Goal: Check status: Check status

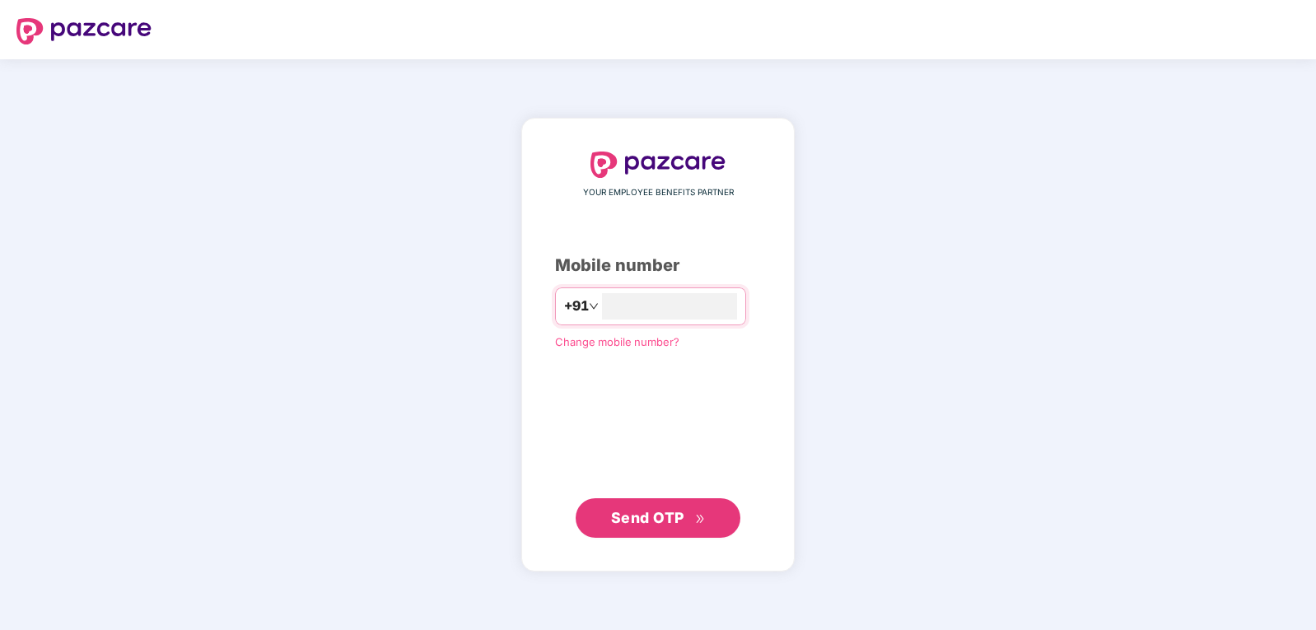
type input "**********"
click at [693, 519] on span "Send OTP" at bounding box center [658, 518] width 95 height 23
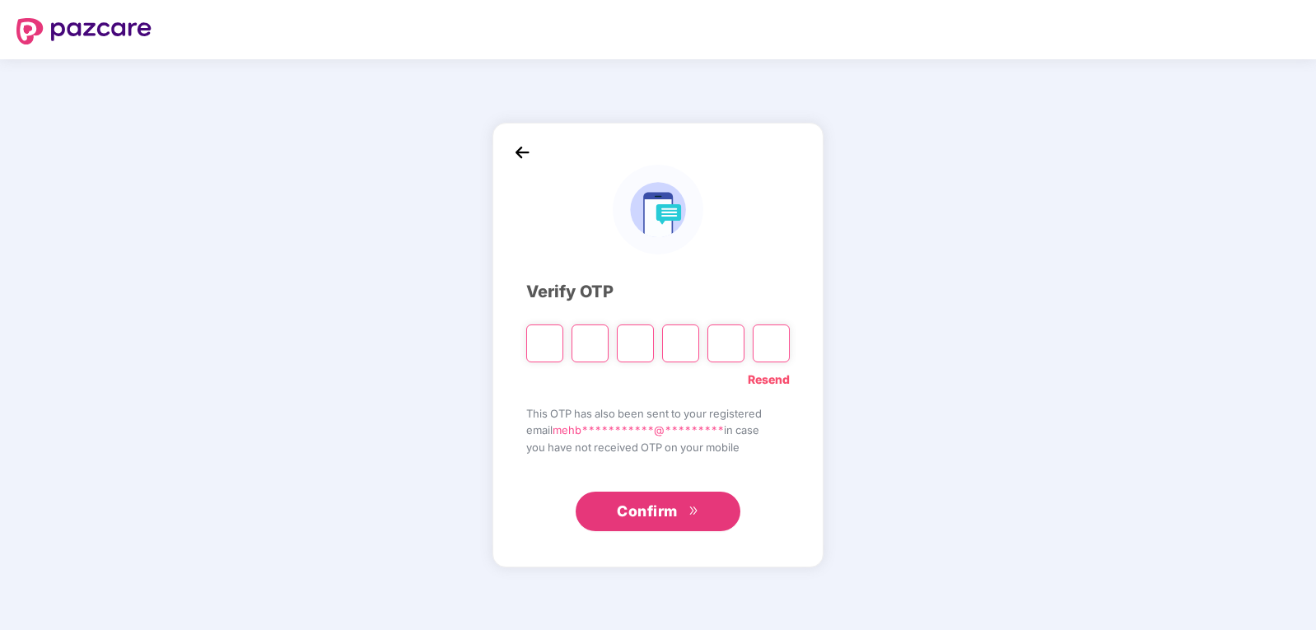
type input "*"
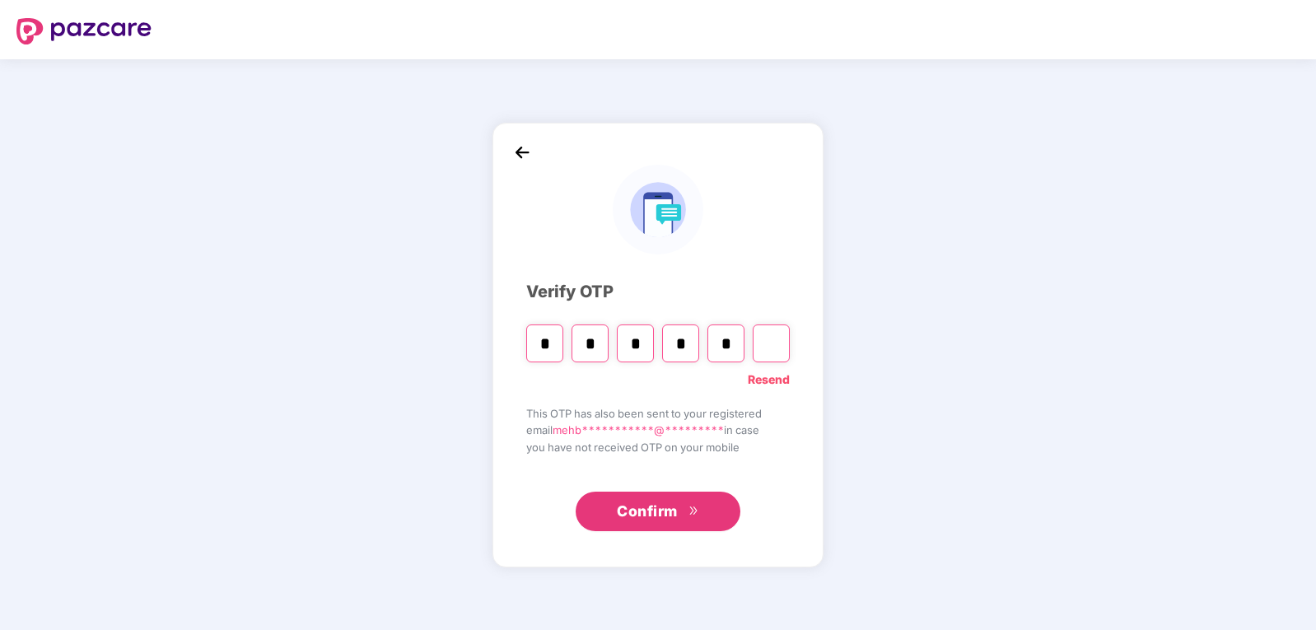
type input "*"
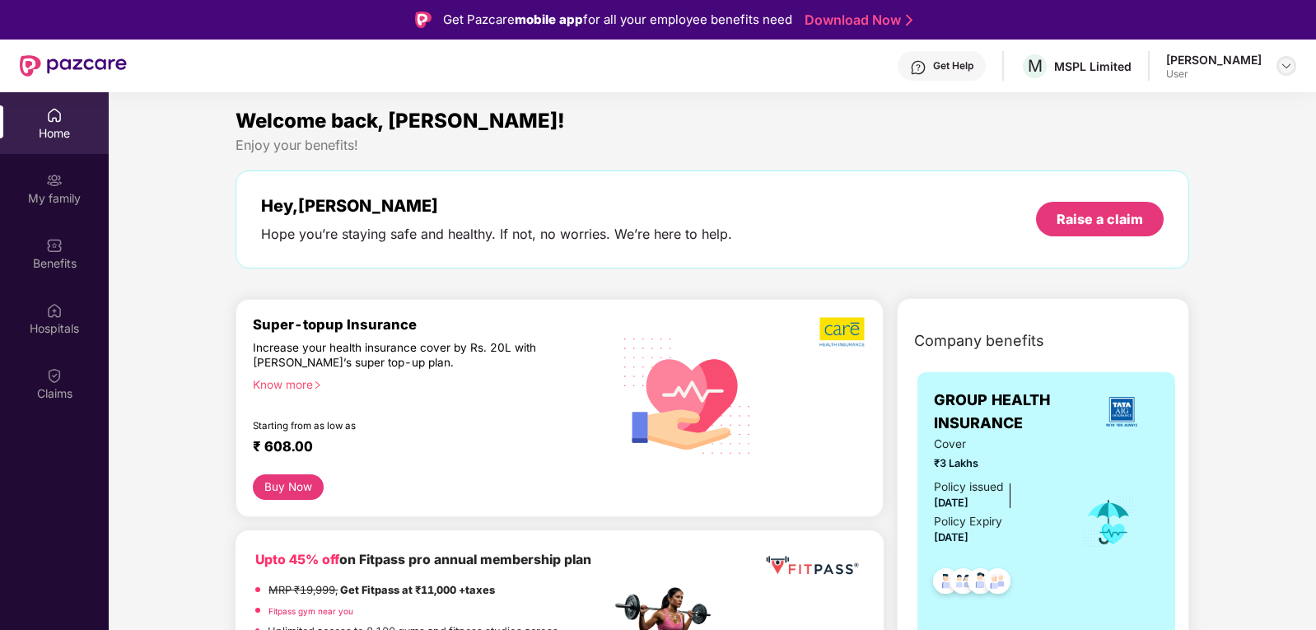
click at [1287, 72] on div at bounding box center [1287, 66] width 20 height 20
click at [62, 386] on div "Claims" at bounding box center [54, 394] width 109 height 16
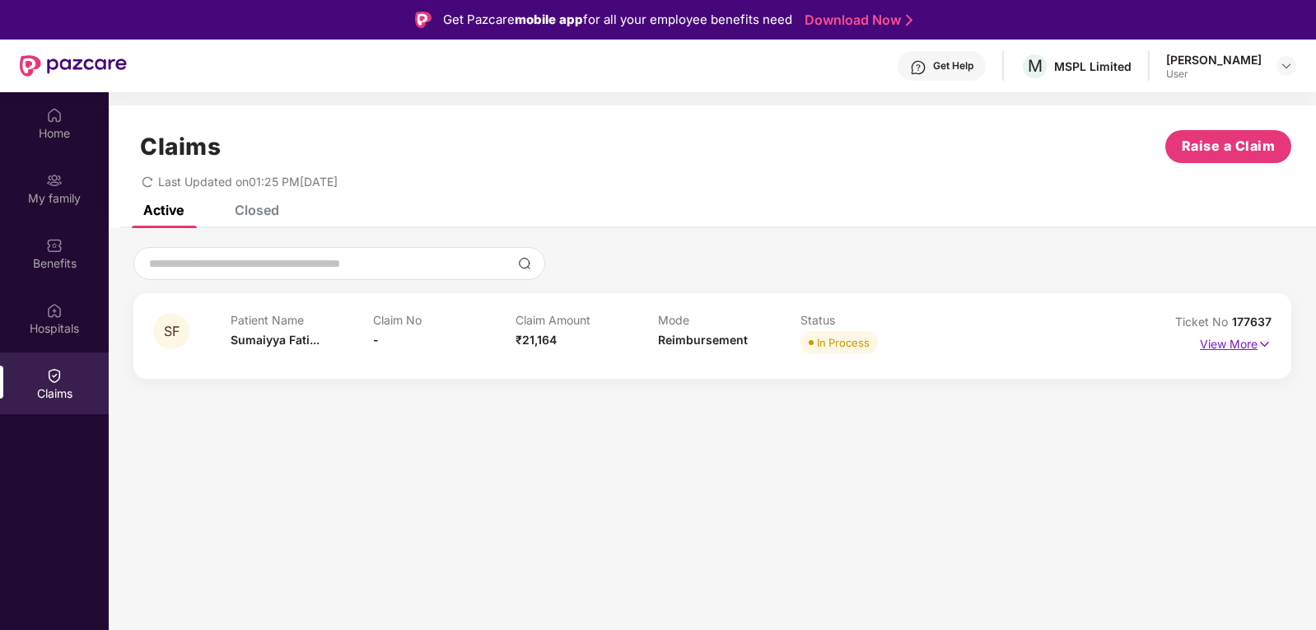
click at [1229, 341] on p "View More" at bounding box center [1236, 342] width 72 height 22
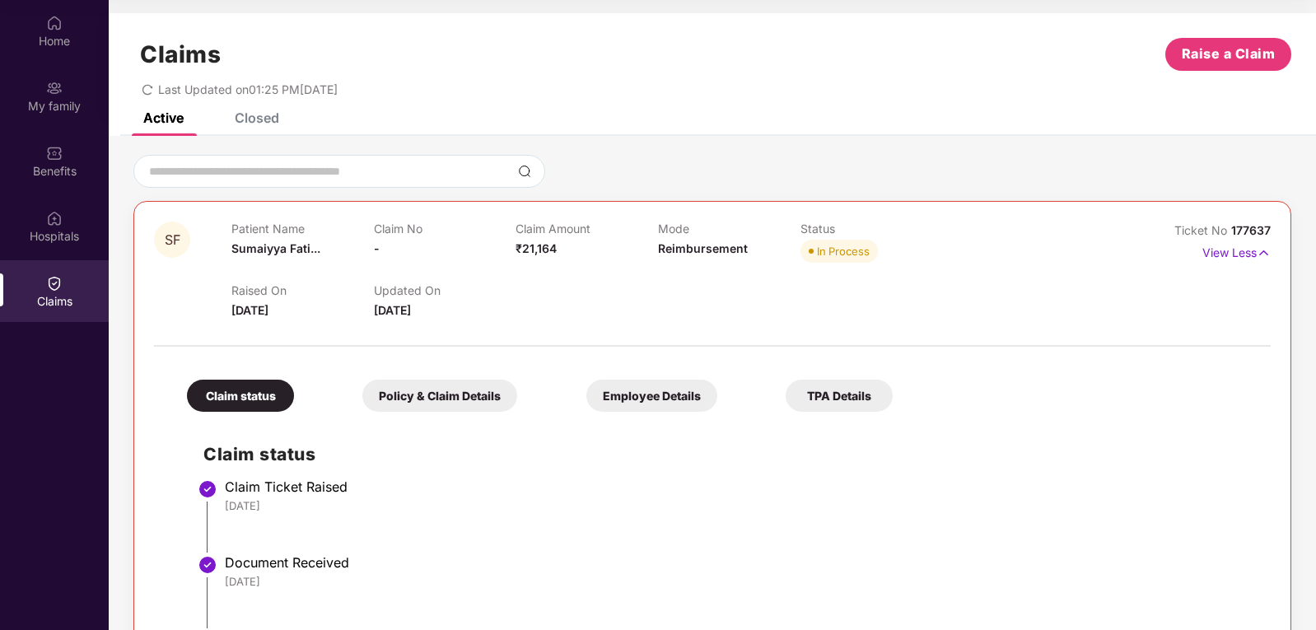
click at [396, 401] on div "Policy & Claim Details" at bounding box center [439, 396] width 155 height 32
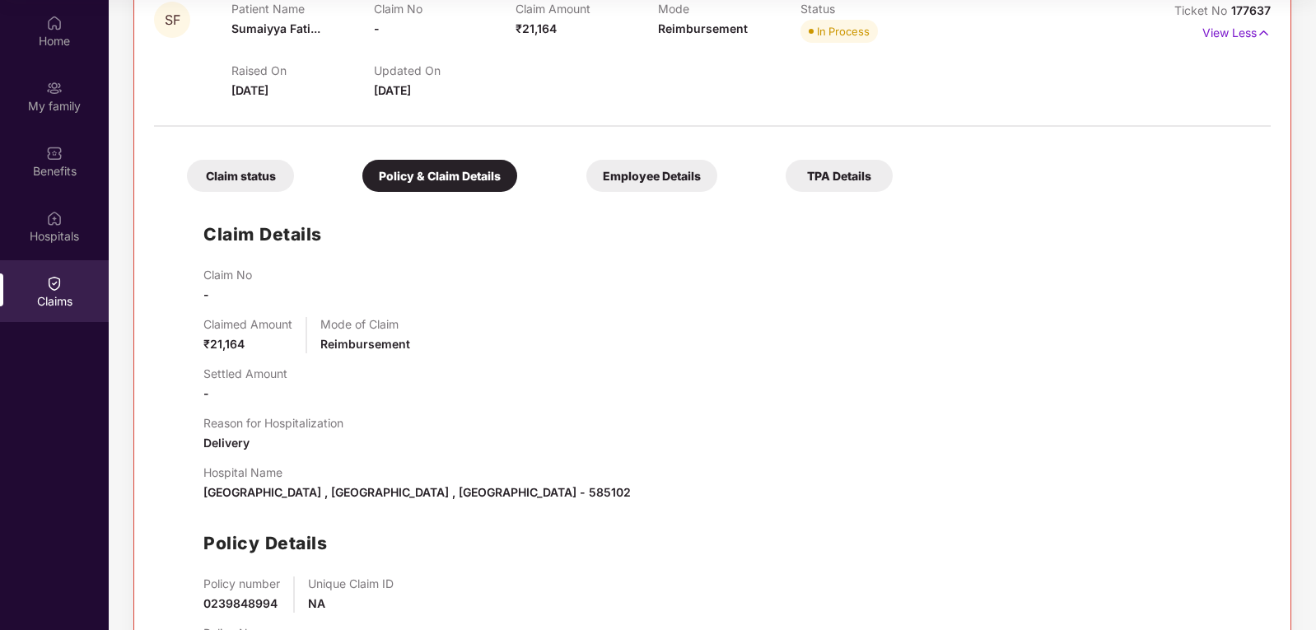
scroll to position [138, 0]
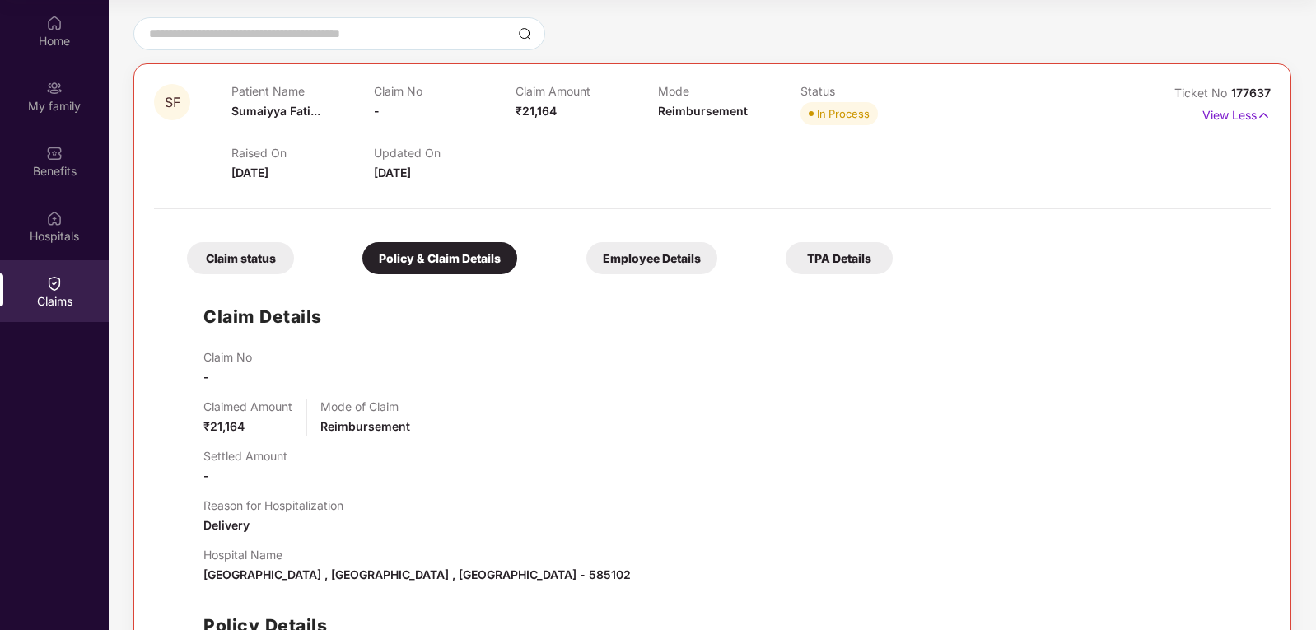
click at [587, 261] on div "Employee Details" at bounding box center [652, 258] width 131 height 32
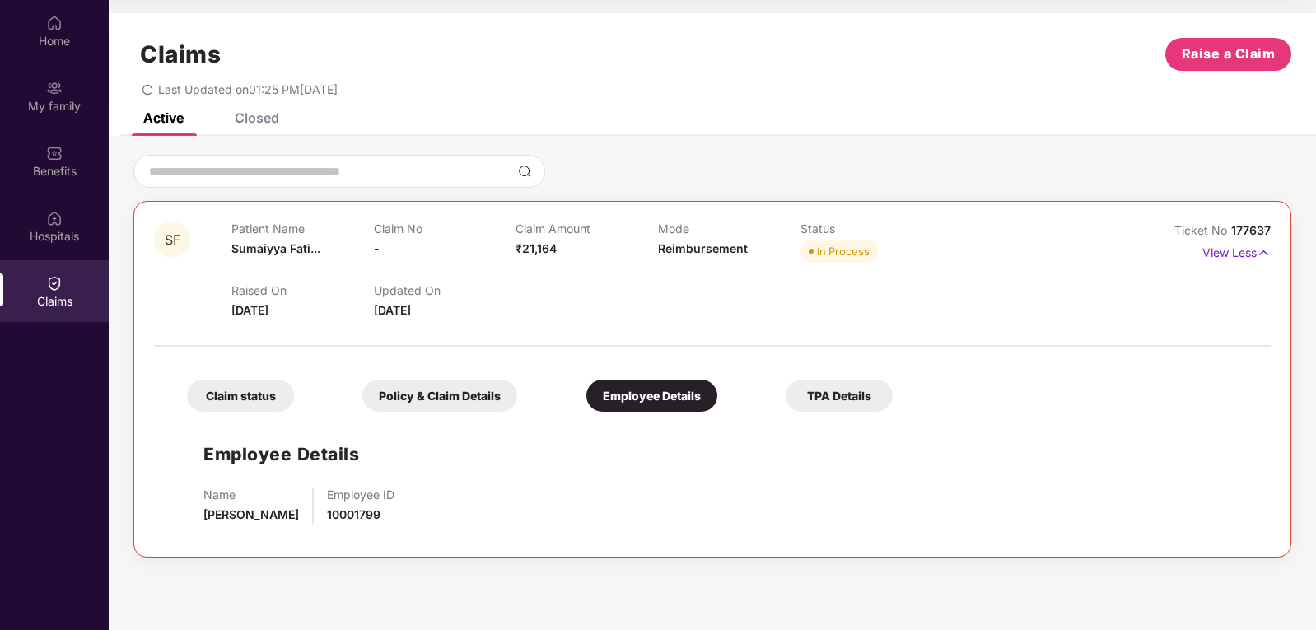
click at [786, 396] on div "TPA Details" at bounding box center [839, 396] width 107 height 32
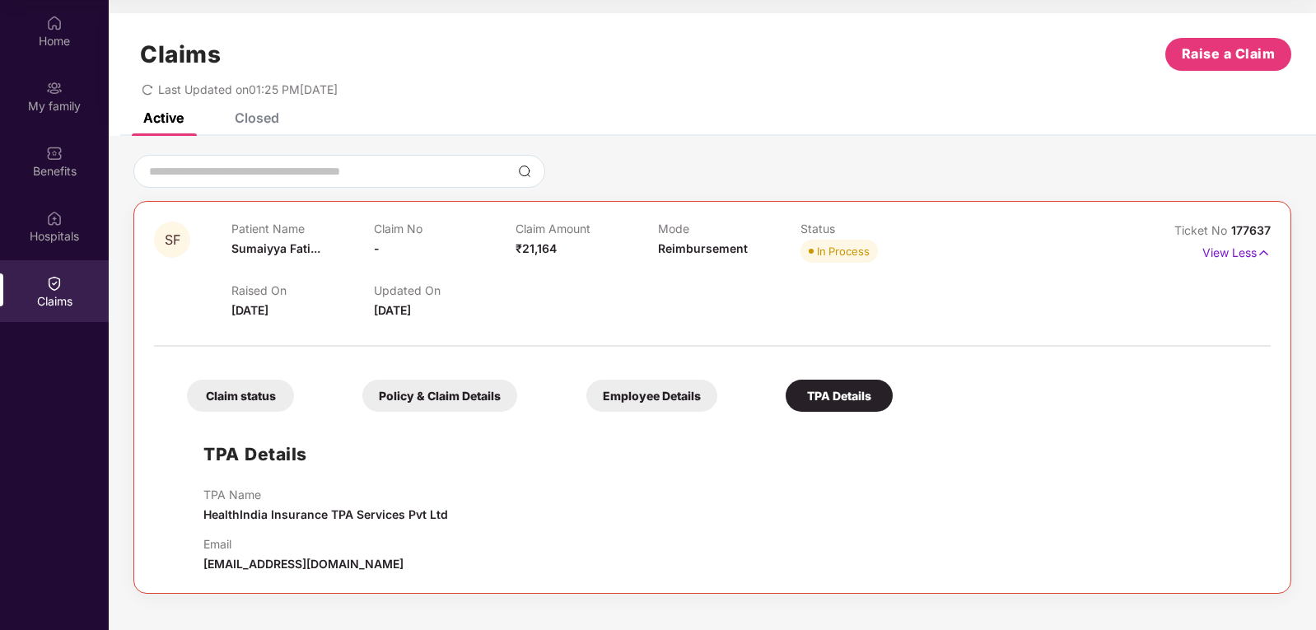
click at [269, 395] on div "Claim status" at bounding box center [240, 396] width 107 height 32
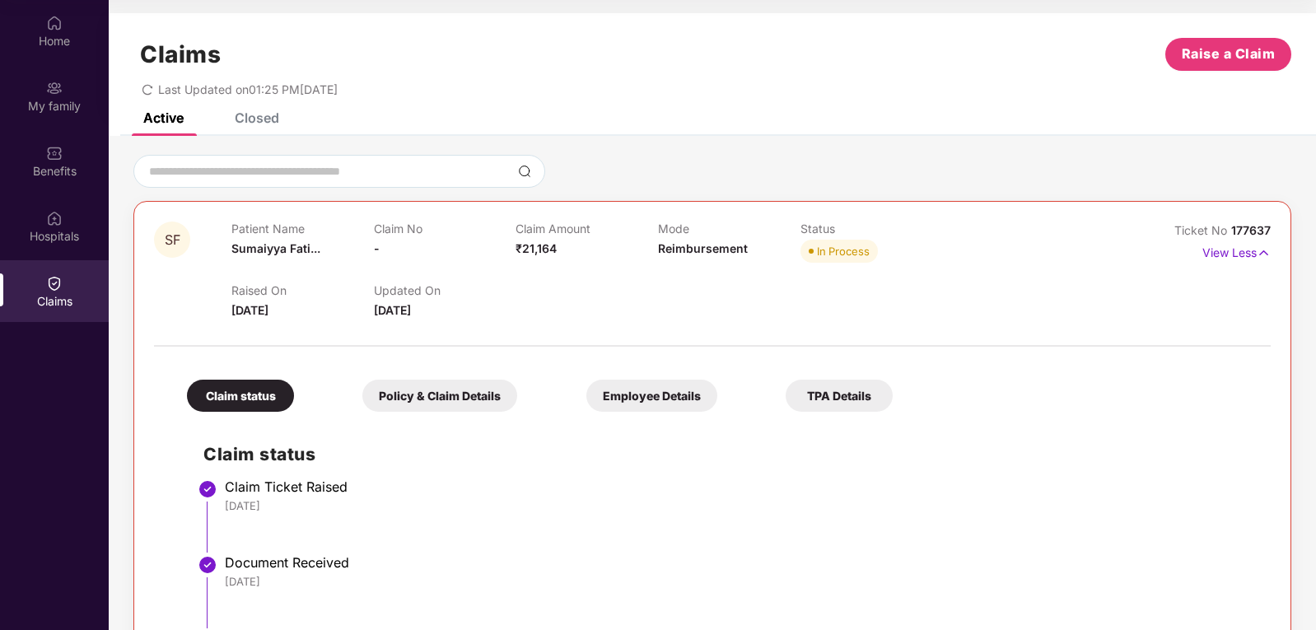
click at [255, 118] on div "Closed" at bounding box center [257, 118] width 44 height 16
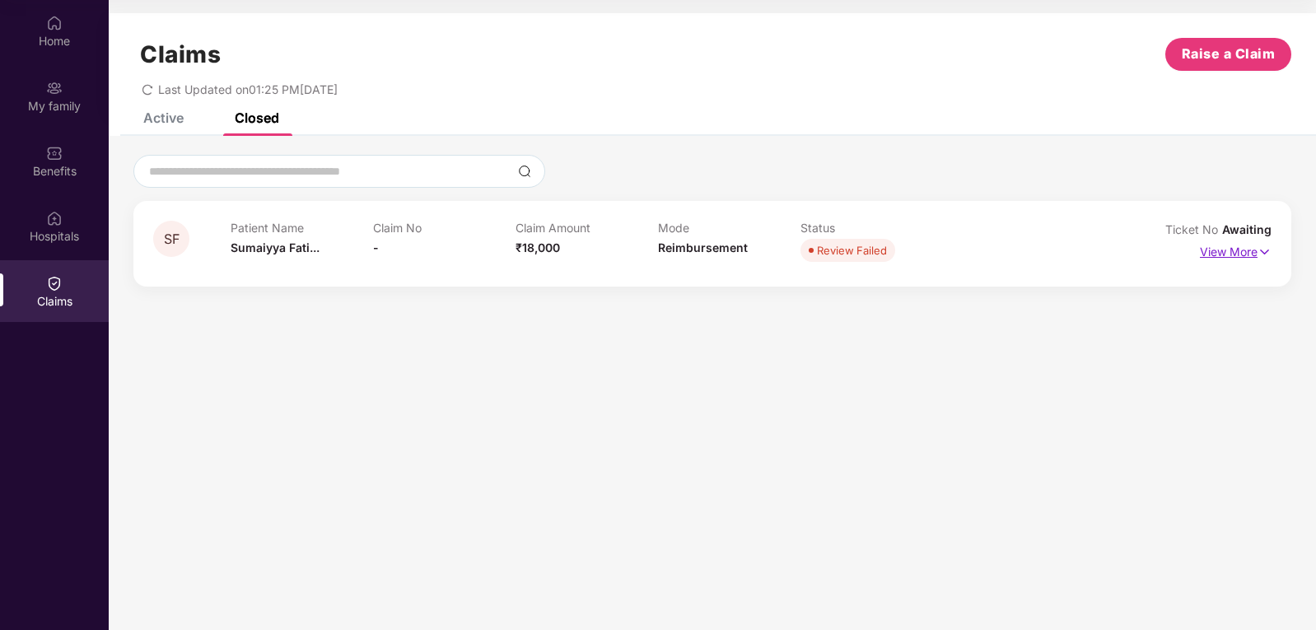
click at [1236, 260] on p "View More" at bounding box center [1236, 250] width 72 height 22
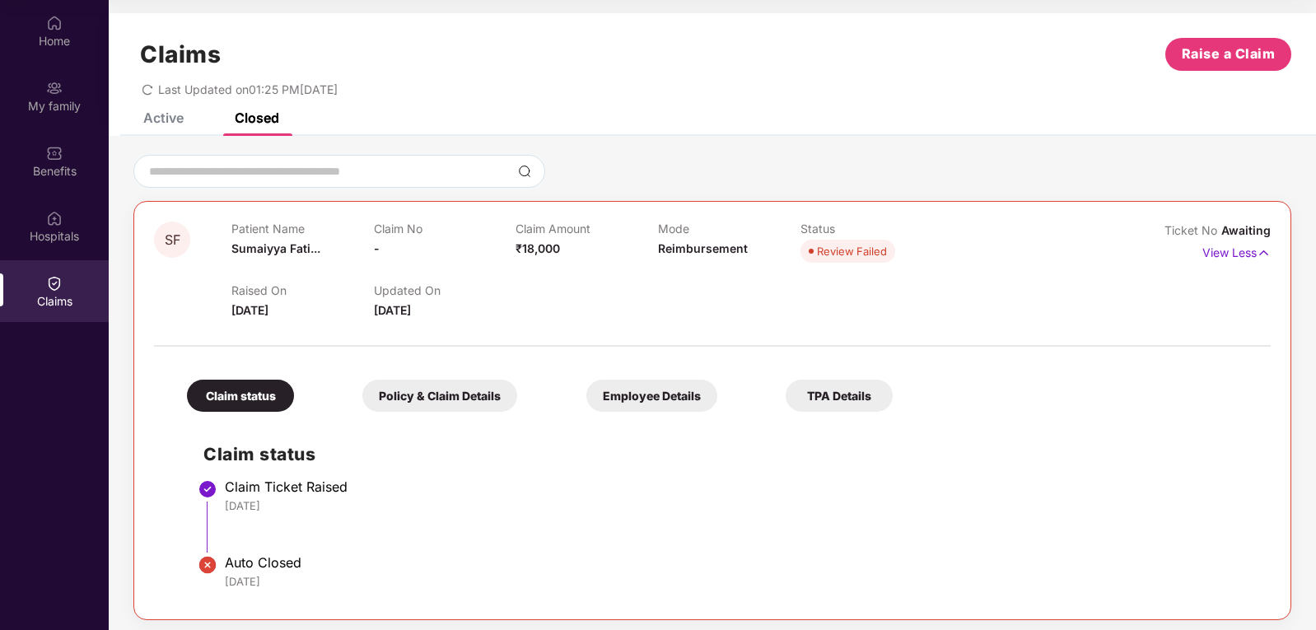
click at [154, 115] on div "Active" at bounding box center [163, 118] width 40 height 16
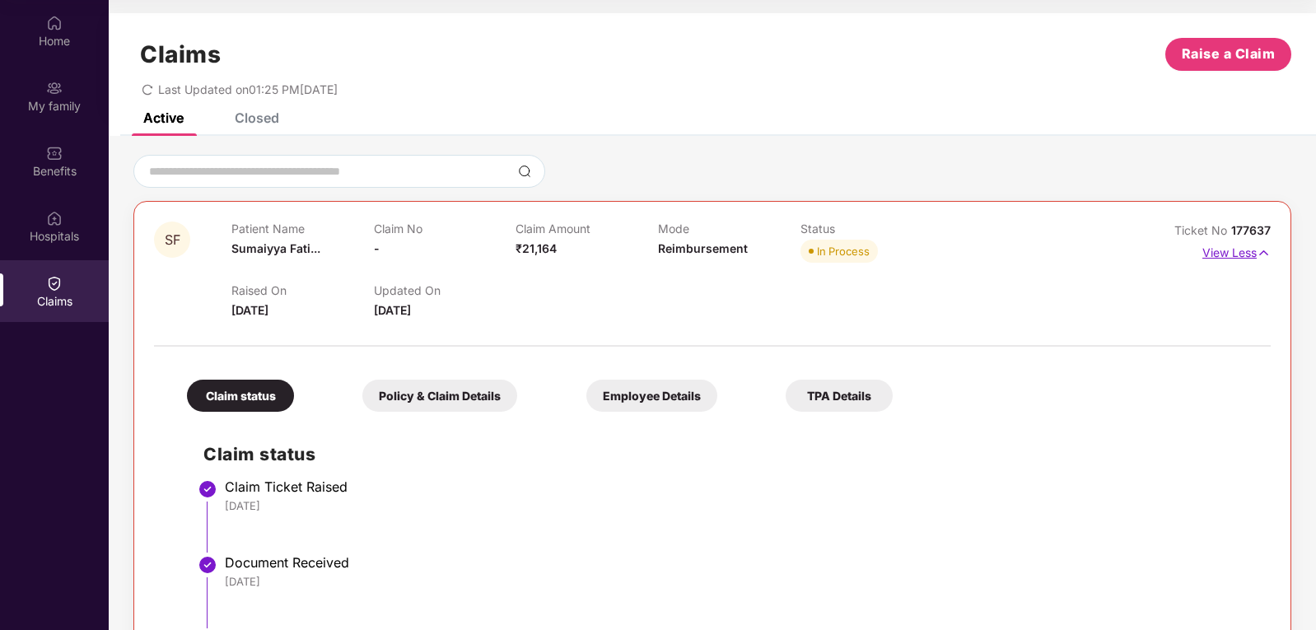
click at [1236, 250] on p "View Less" at bounding box center [1237, 251] width 68 height 22
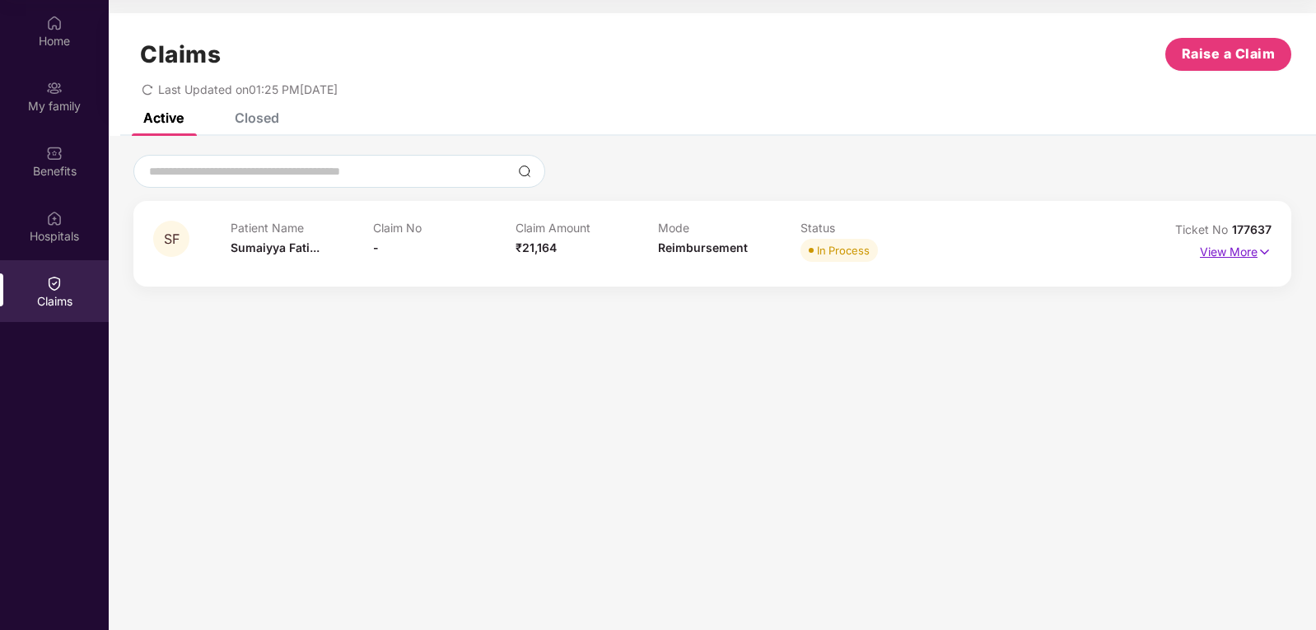
click at [1236, 250] on p "View More" at bounding box center [1236, 250] width 72 height 22
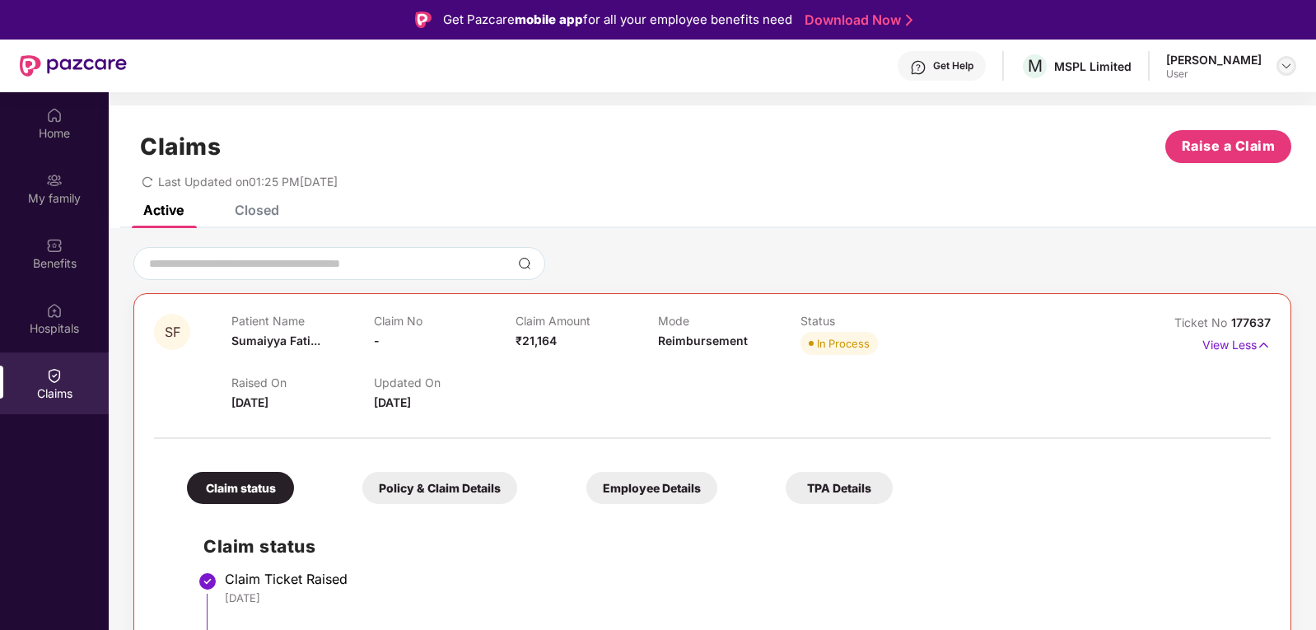
click at [1280, 65] on img at bounding box center [1286, 65] width 13 height 13
click at [1091, 73] on div "MSPL Limited" at bounding box center [1092, 66] width 77 height 16
click at [1090, 68] on div "MSPL Limited" at bounding box center [1092, 66] width 77 height 16
click at [58, 258] on div "Benefits" at bounding box center [54, 263] width 109 height 16
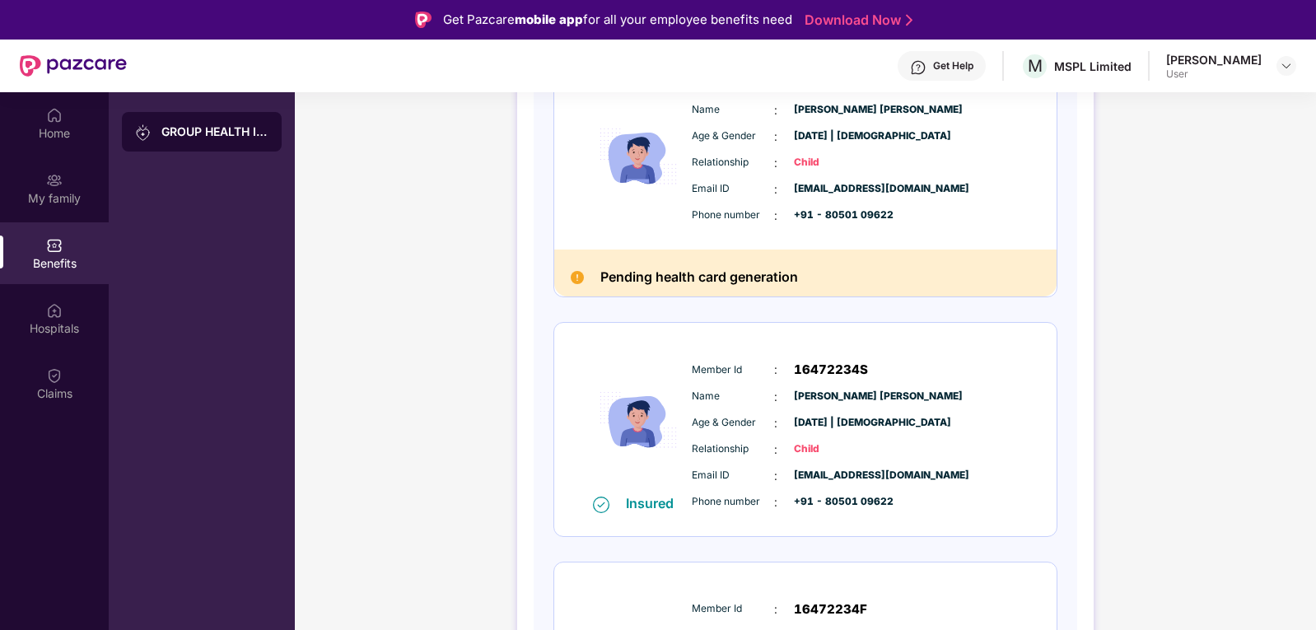
scroll to position [1153, 0]
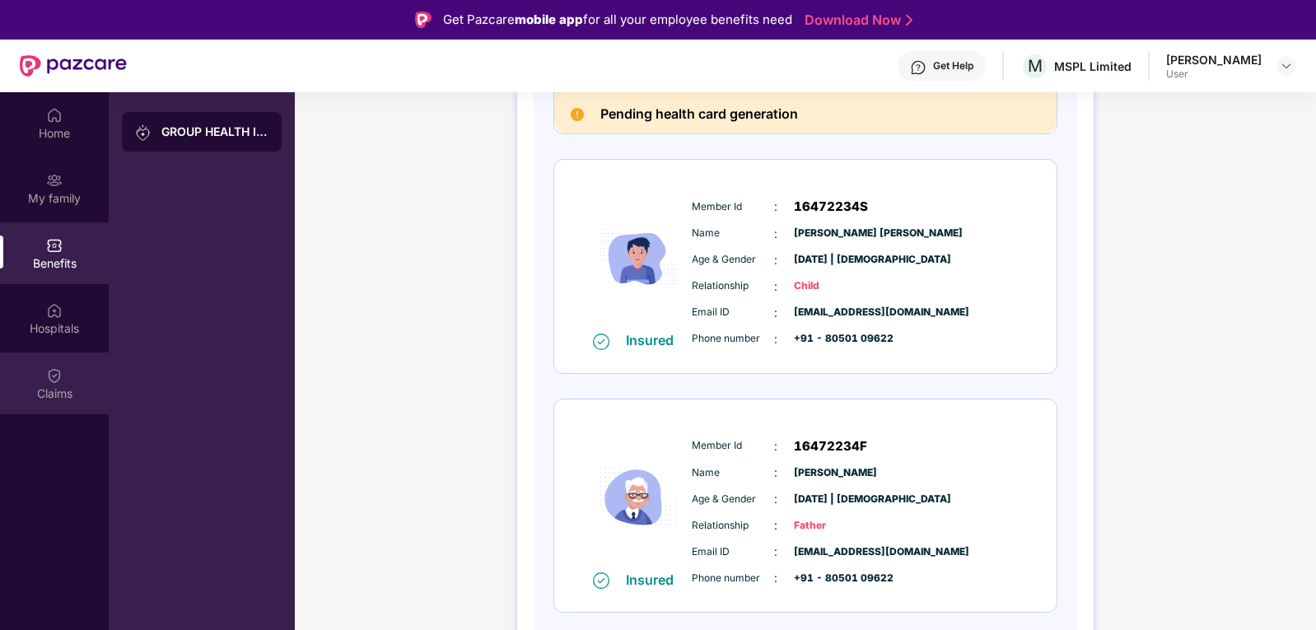
click at [60, 377] on img at bounding box center [54, 375] width 16 height 16
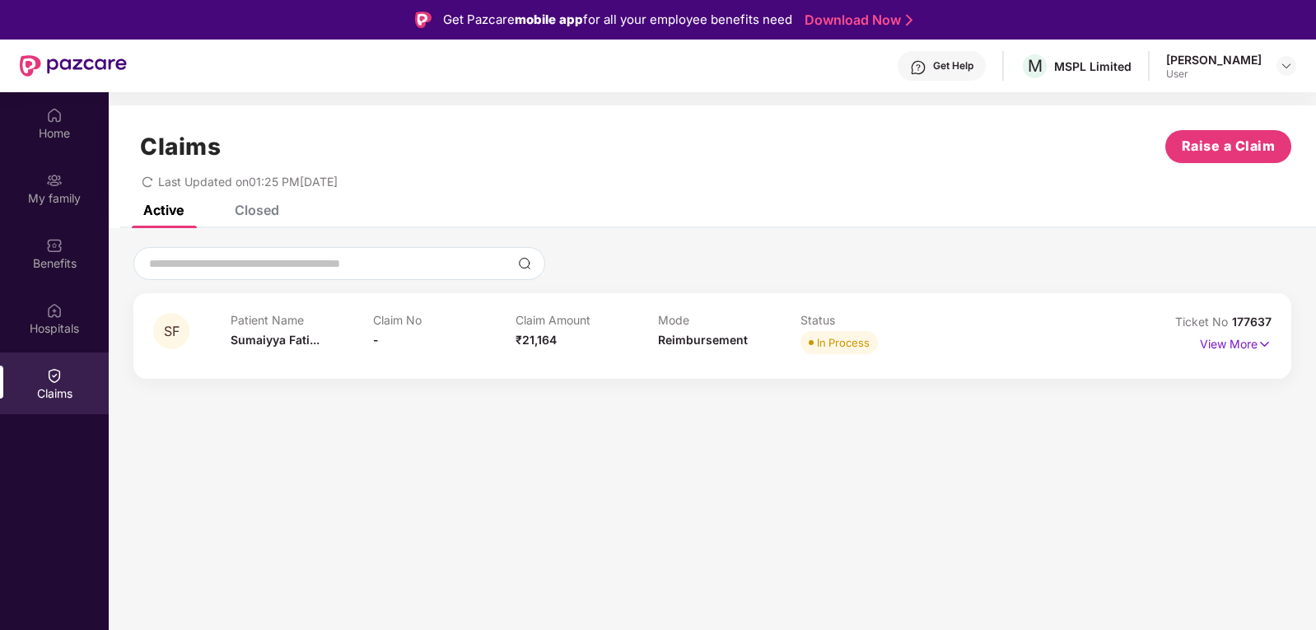
click at [569, 353] on div "Claim Amount ₹21,164" at bounding box center [587, 335] width 143 height 45
click at [1216, 339] on p "View More" at bounding box center [1236, 342] width 72 height 22
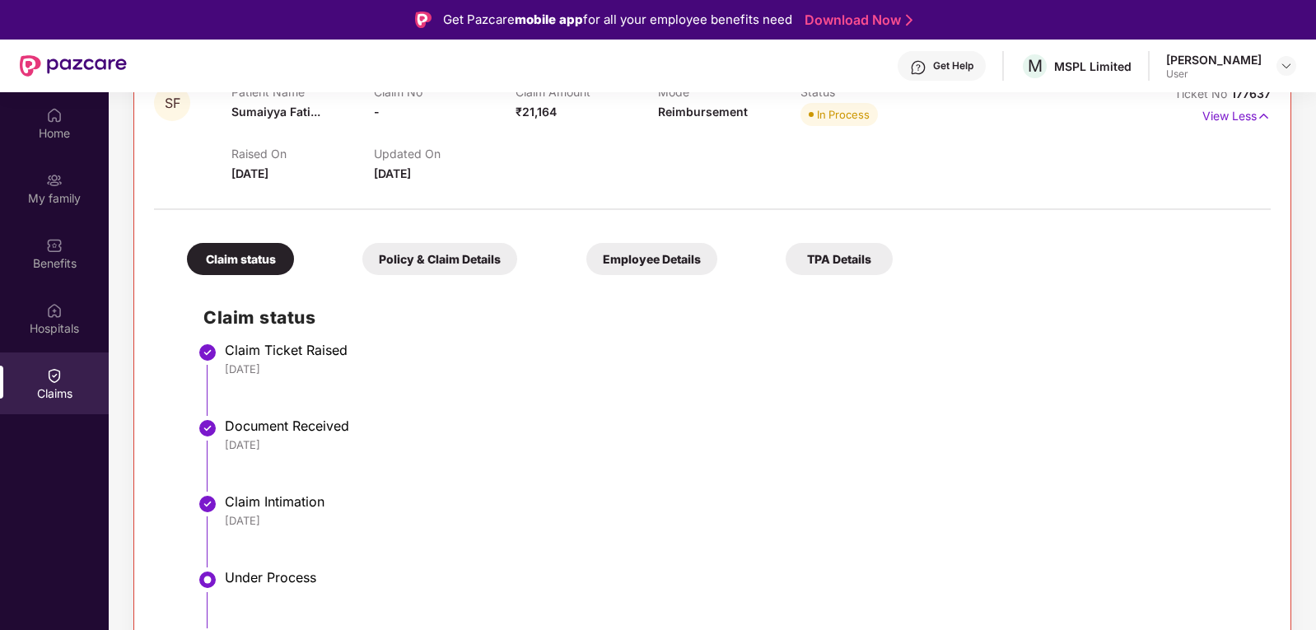
scroll to position [295, 0]
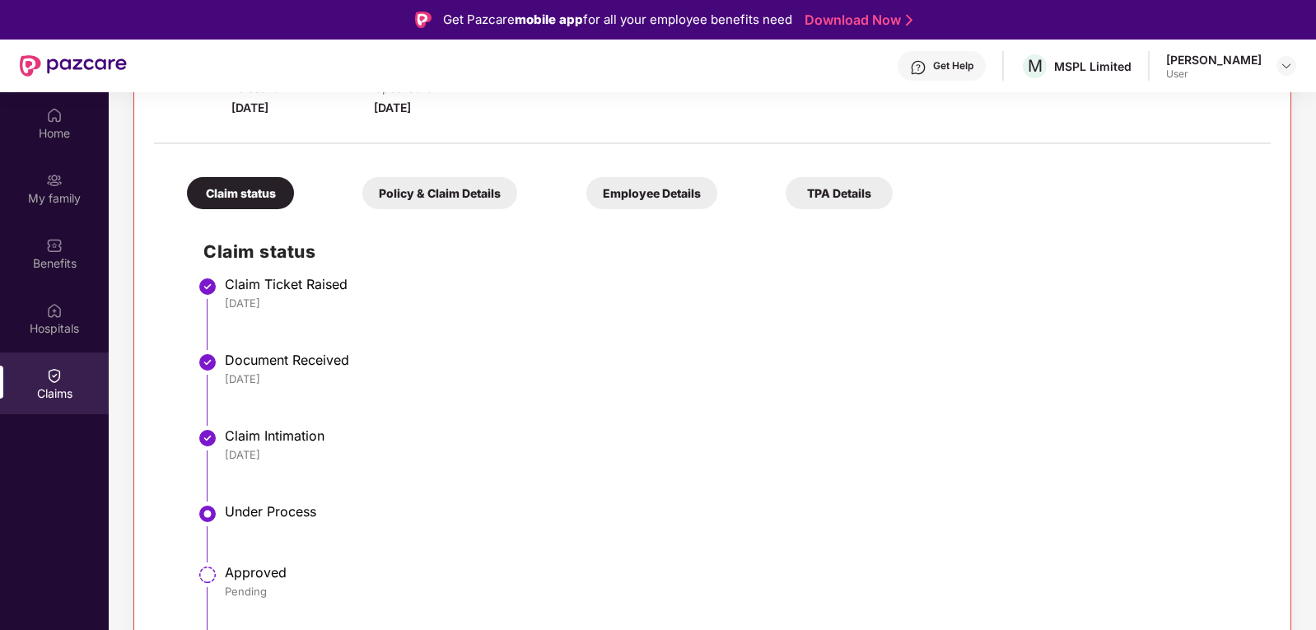
click at [227, 576] on div "Approved" at bounding box center [740, 572] width 1030 height 16
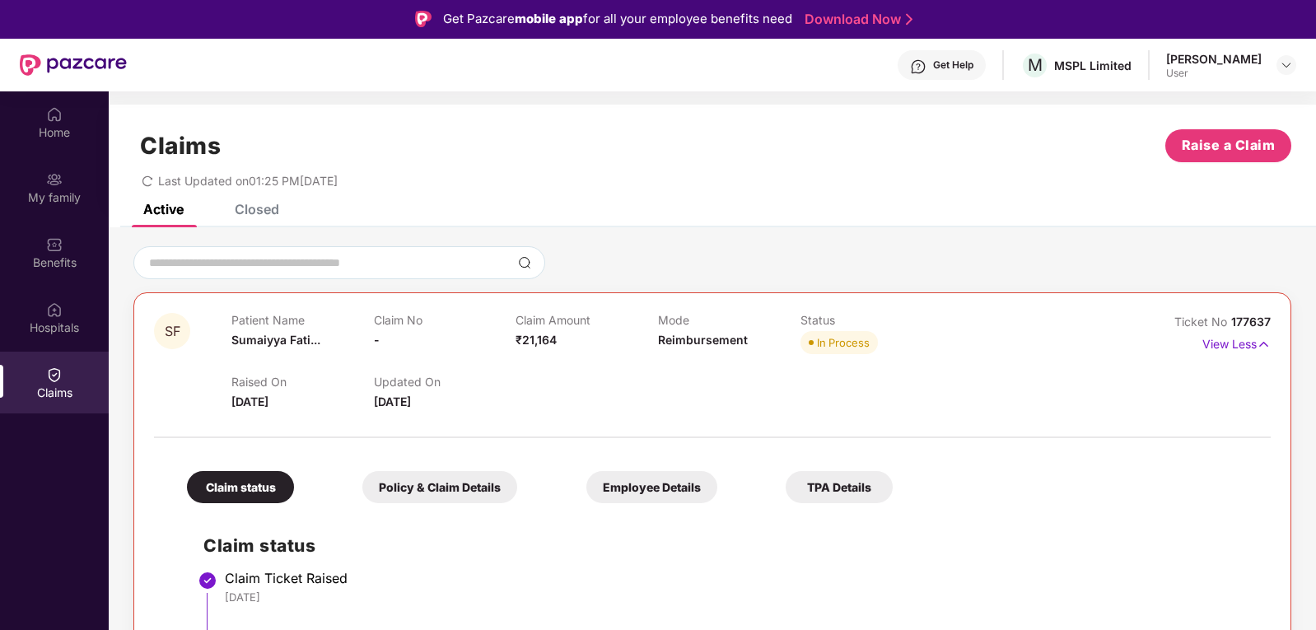
scroll to position [0, 0]
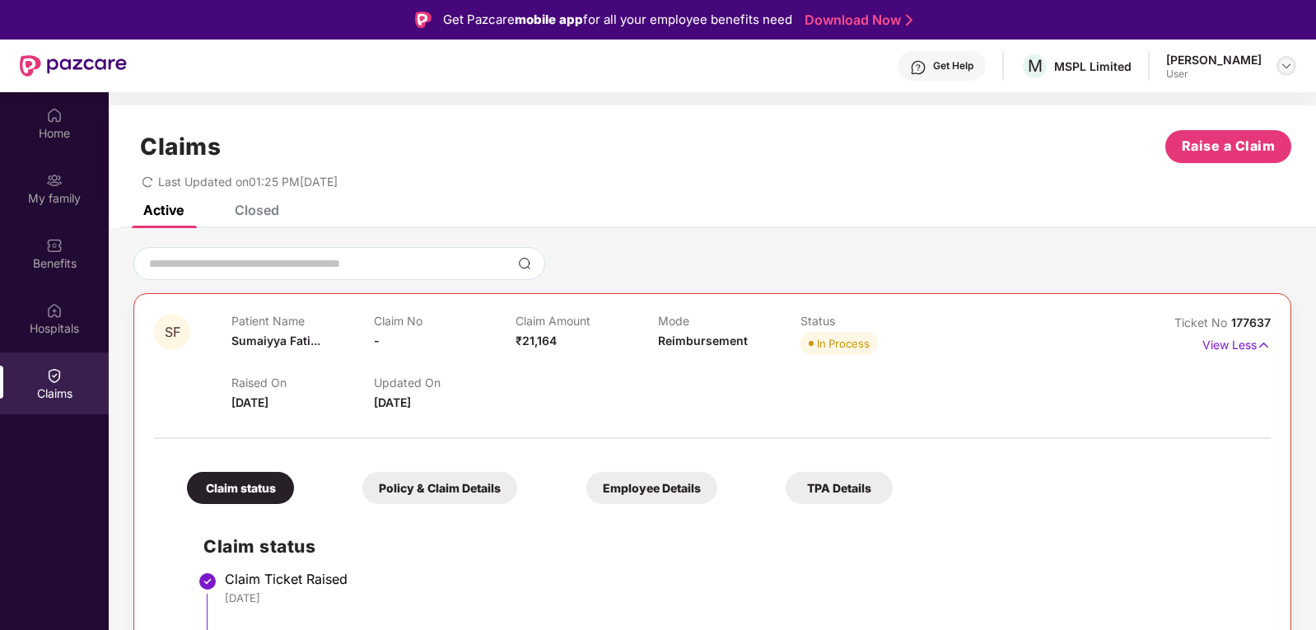
click at [1284, 63] on img at bounding box center [1286, 65] width 13 height 13
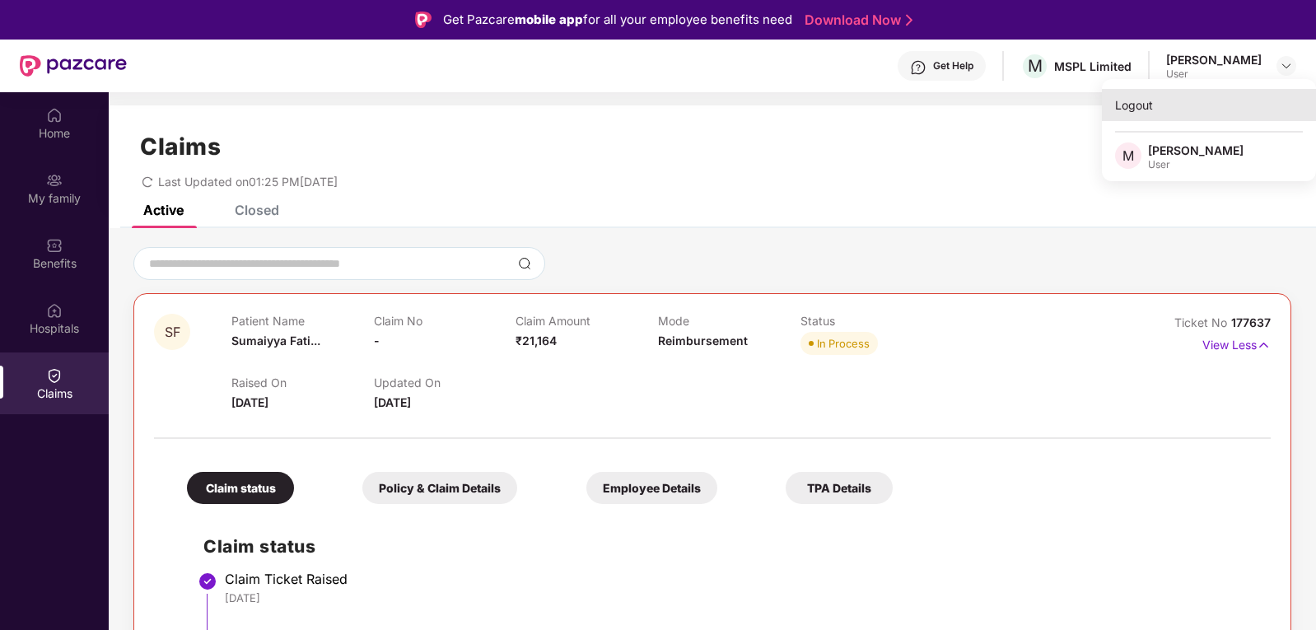
click at [1150, 108] on div "Logout" at bounding box center [1209, 105] width 214 height 32
